Goal: Contribute content

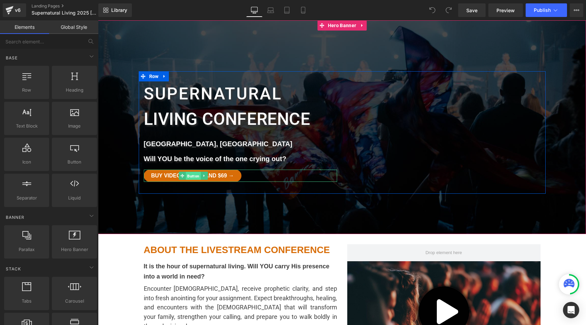
click at [195, 175] on span "Button" at bounding box center [193, 176] width 15 height 8
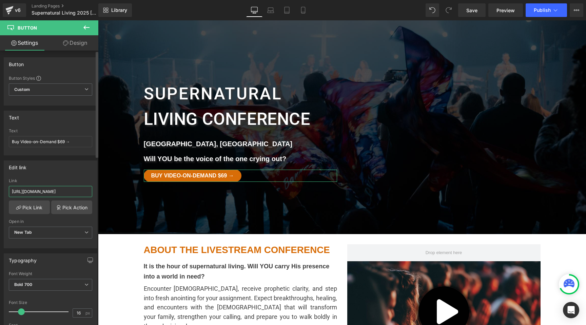
click at [57, 189] on input "[URL][DOMAIN_NAME]" at bounding box center [50, 191] width 83 height 11
paste input "[DOMAIN_NAME][URL]"
type input "[URL][DOMAIN_NAME]"
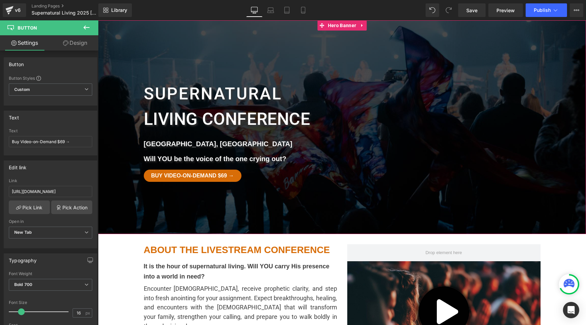
click at [161, 206] on div at bounding box center [342, 127] width 488 height 214
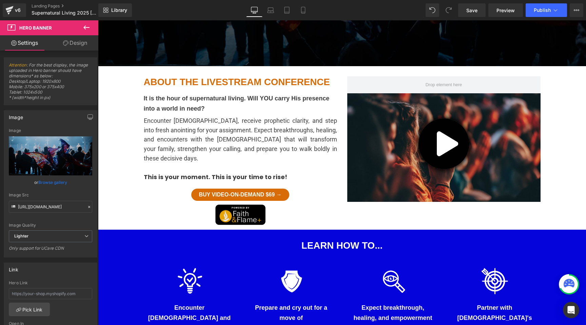
scroll to position [171, 0]
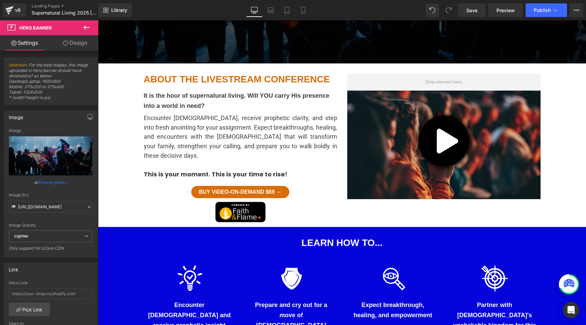
click at [247, 186] on div "Buy Video-on-Demand $69 → Button" at bounding box center [240, 192] width 193 height 12
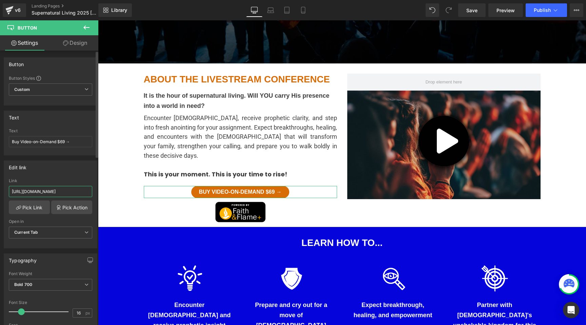
click at [65, 192] on input "[URL][DOMAIN_NAME]" at bounding box center [50, 191] width 83 height 11
type input "[URL][DOMAIN_NAME]"
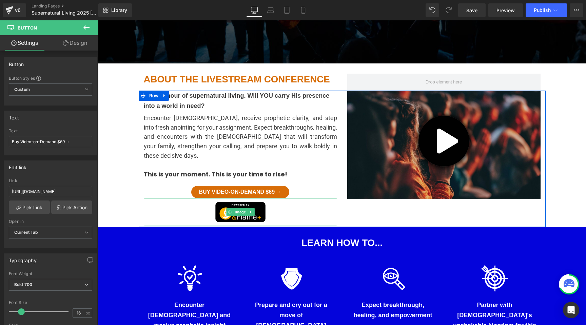
click at [163, 213] on div at bounding box center [240, 212] width 193 height 28
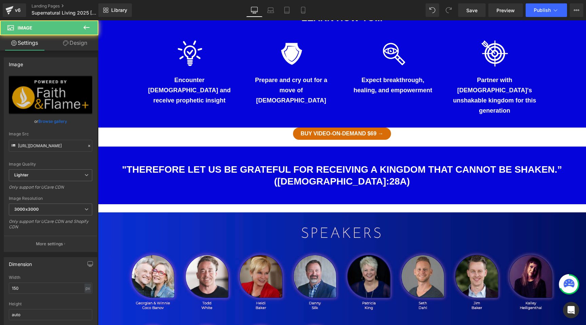
scroll to position [400, 0]
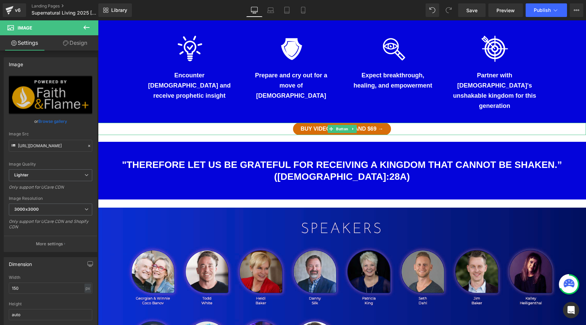
click at [322, 126] on span "Buy Video-on-Demand $69 →" at bounding box center [342, 128] width 83 height 5
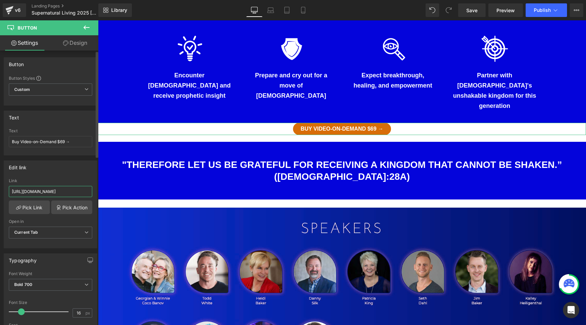
click at [42, 193] on input "[URL][DOMAIN_NAME]" at bounding box center [50, 191] width 83 height 11
type input "[URL][DOMAIN_NAME]"
click at [75, 43] on link "Design" at bounding box center [75, 42] width 49 height 15
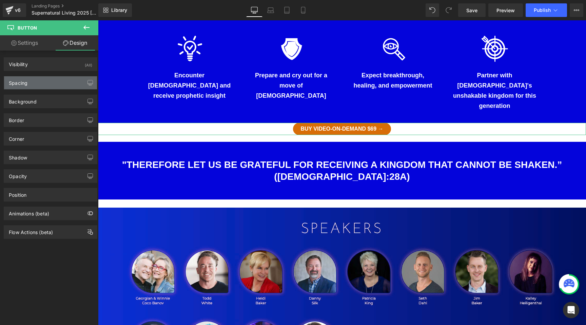
click at [24, 82] on div "Spacing" at bounding box center [18, 81] width 19 height 10
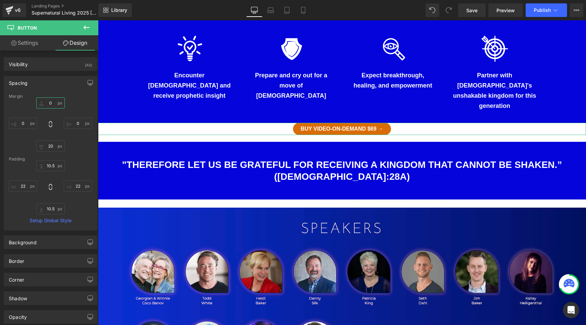
click at [49, 104] on input "0" at bounding box center [50, 102] width 29 height 11
type input "20"
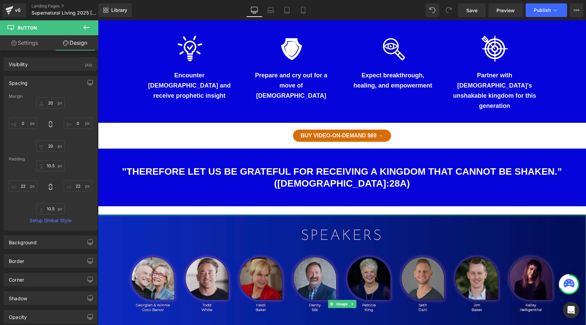
click at [363, 214] on div at bounding box center [342, 215] width 488 height 2
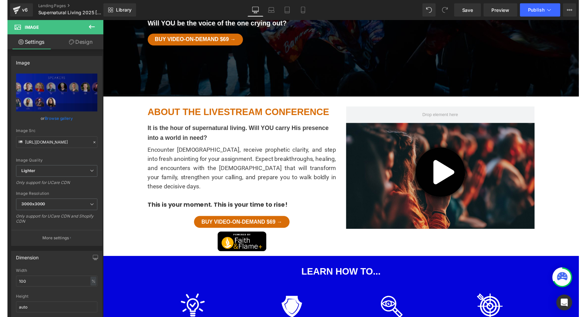
scroll to position [0, 0]
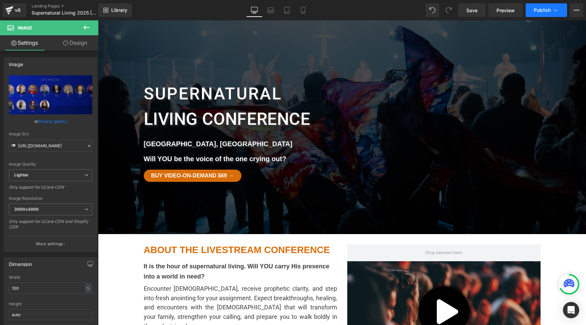
click at [542, 14] on button "Publish" at bounding box center [546, 10] width 41 height 14
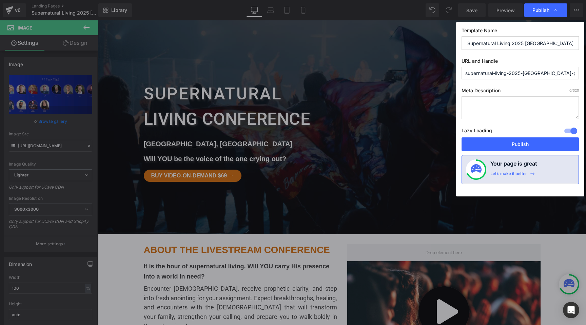
click at [524, 44] on input "Supernatural Living 2025 [GEOGRAPHIC_DATA] PA Conference" at bounding box center [520, 43] width 117 height 14
click at [526, 142] on button "Publish" at bounding box center [520, 144] width 117 height 14
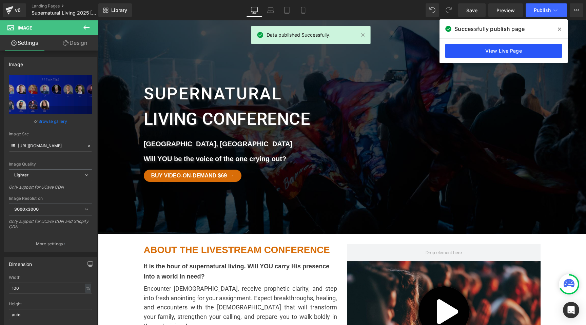
click at [512, 52] on link "View Live Page" at bounding box center [503, 51] width 117 height 14
